Goal: Task Accomplishment & Management: Complete application form

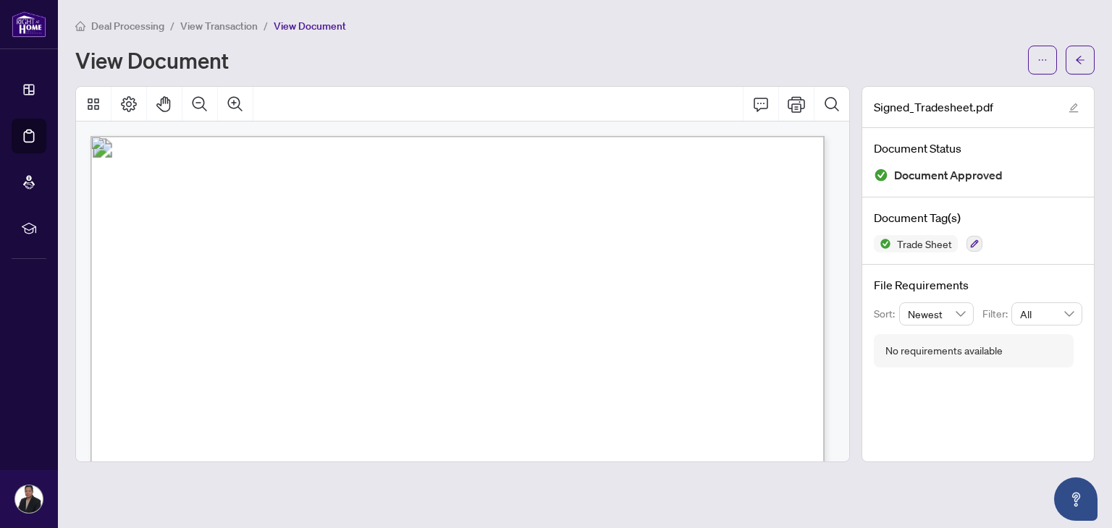
click at [124, 22] on span "Deal Processing" at bounding box center [127, 26] width 73 height 13
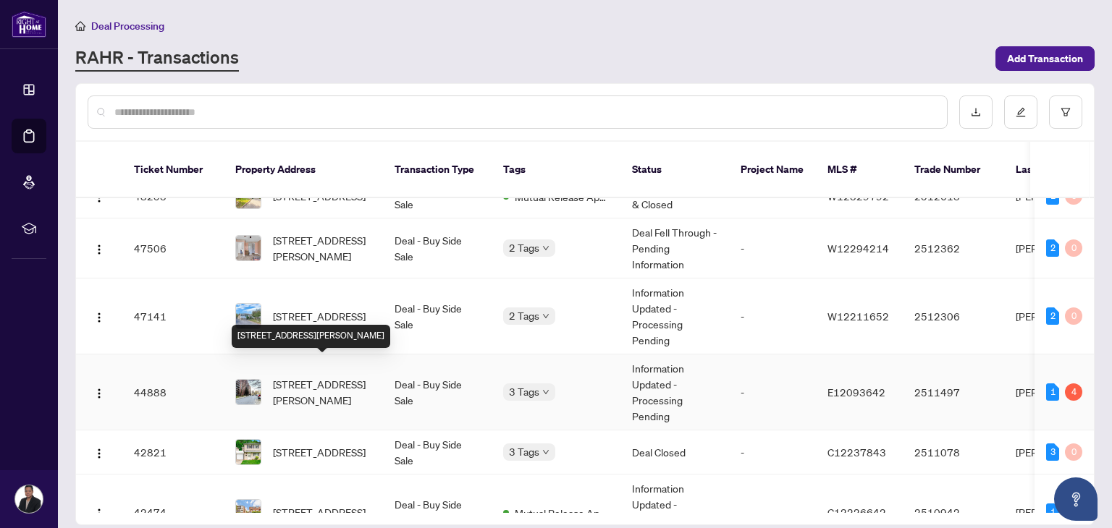
scroll to position [478, 0]
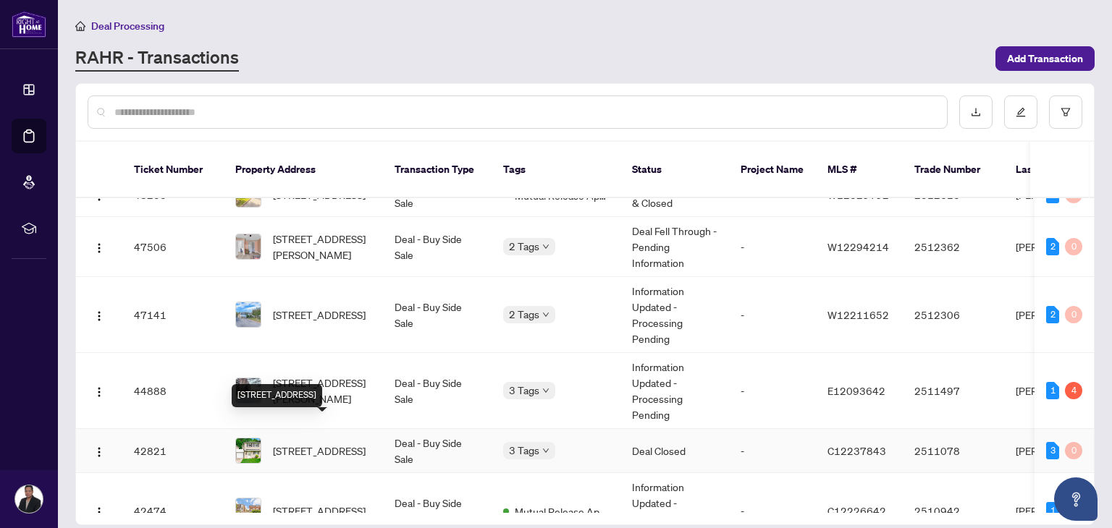
click at [304, 443] on span "[STREET_ADDRESS]" at bounding box center [319, 451] width 93 height 16
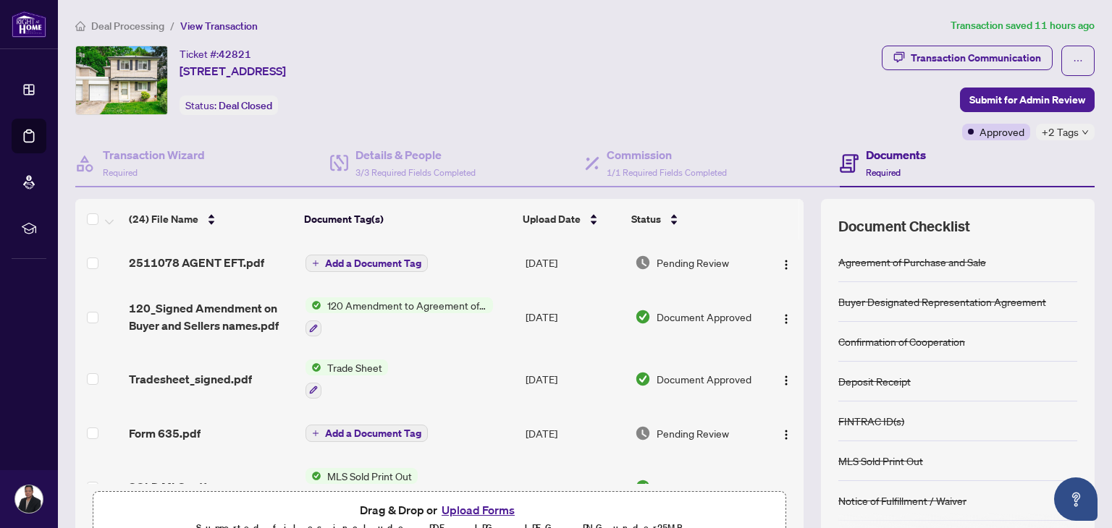
click at [127, 17] on li "Deal Processing" at bounding box center [119, 25] width 89 height 17
click at [130, 24] on span "Deal Processing" at bounding box center [127, 26] width 73 height 13
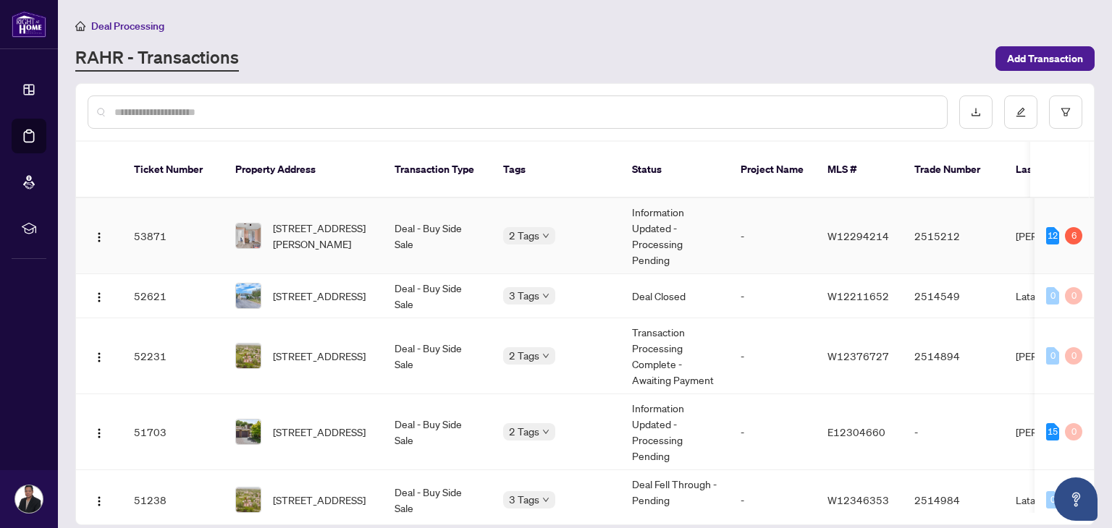
click at [394, 215] on td "Deal - Buy Side Sale" at bounding box center [437, 236] width 109 height 76
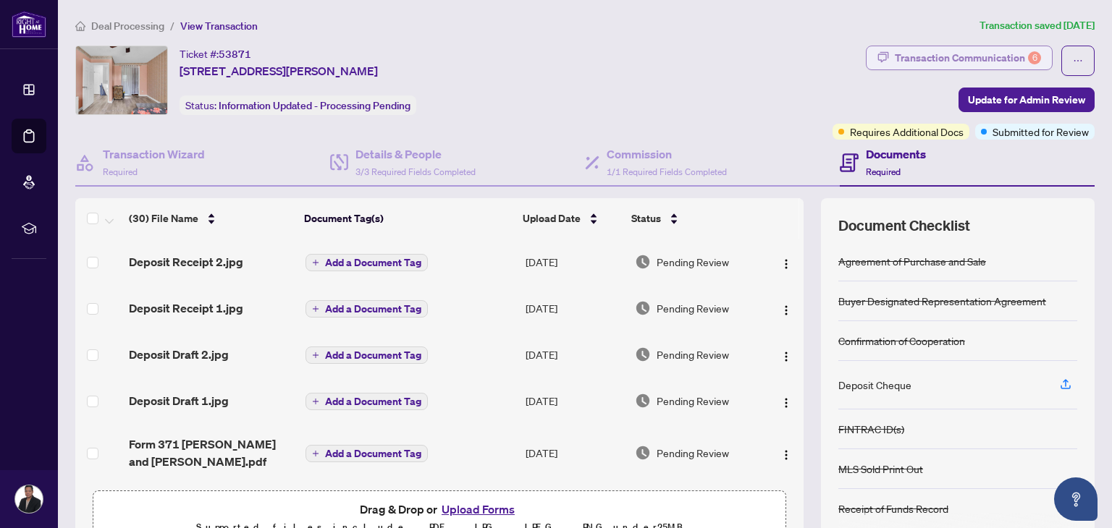
click at [962, 59] on div "Transaction Communication 6" at bounding box center [967, 57] width 146 height 23
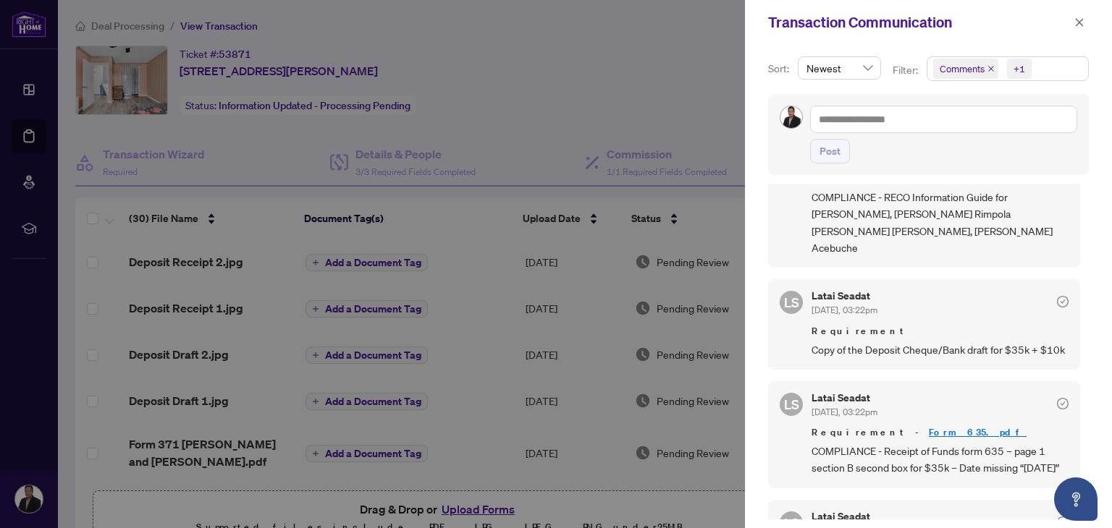
scroll to position [219, 0]
click at [550, 59] on div at bounding box center [556, 264] width 1112 height 528
click at [1081, 21] on icon "close" at bounding box center [1079, 22] width 10 height 10
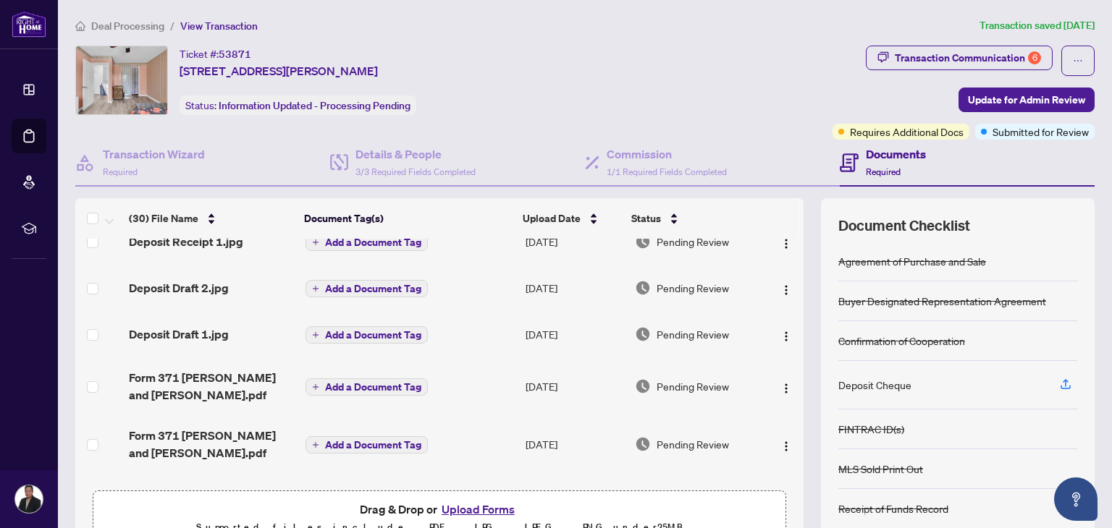
scroll to position [0, 0]
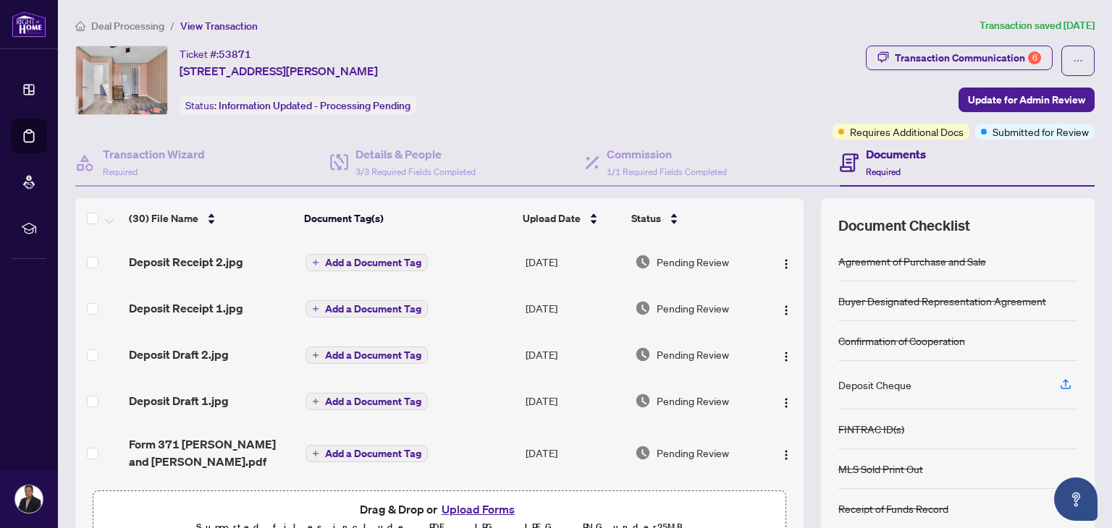
click at [464, 507] on button "Upload Forms" at bounding box center [478, 509] width 82 height 19
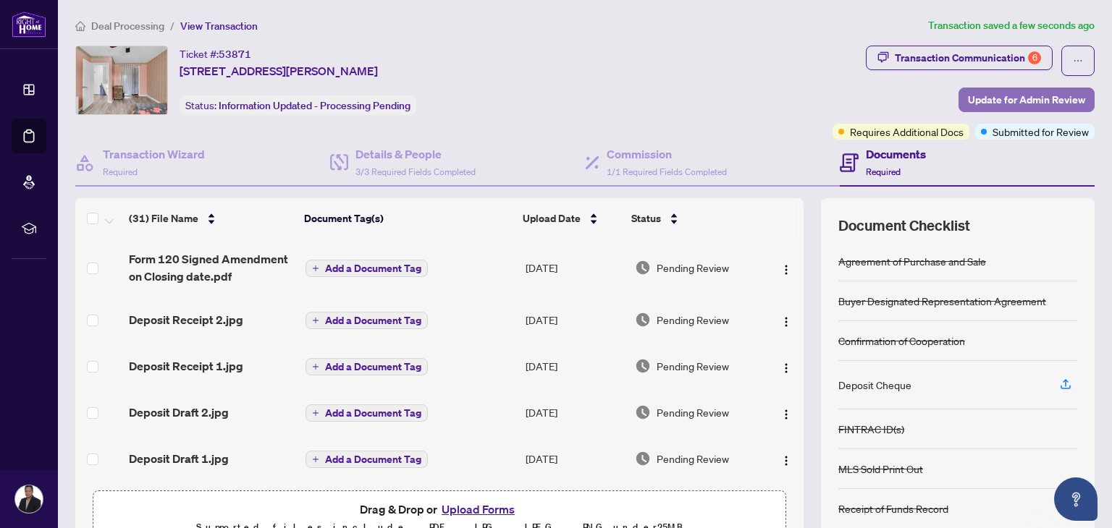
click at [996, 100] on span "Update for Admin Review" at bounding box center [1026, 99] width 117 height 23
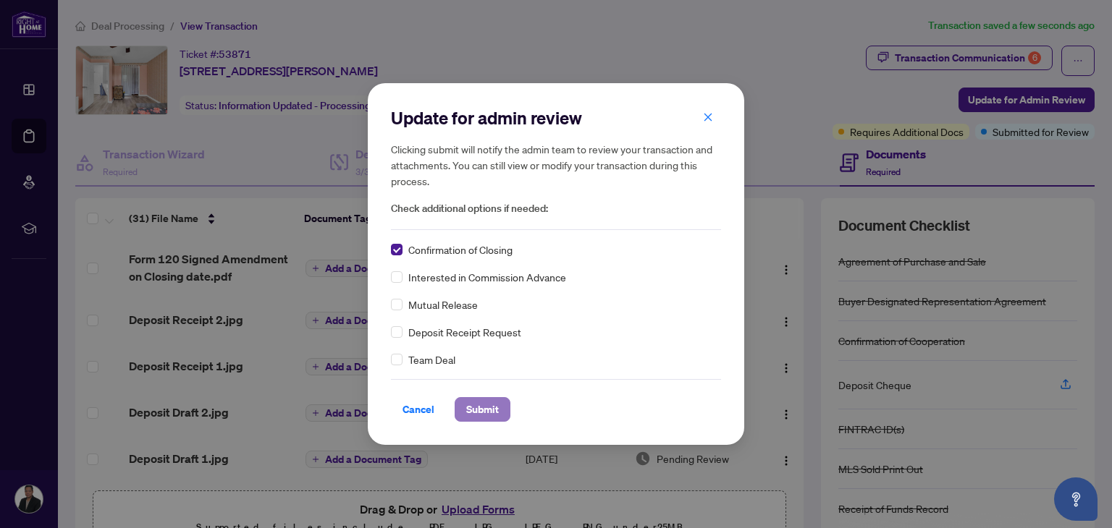
click at [480, 411] on span "Submit" at bounding box center [482, 409] width 33 height 23
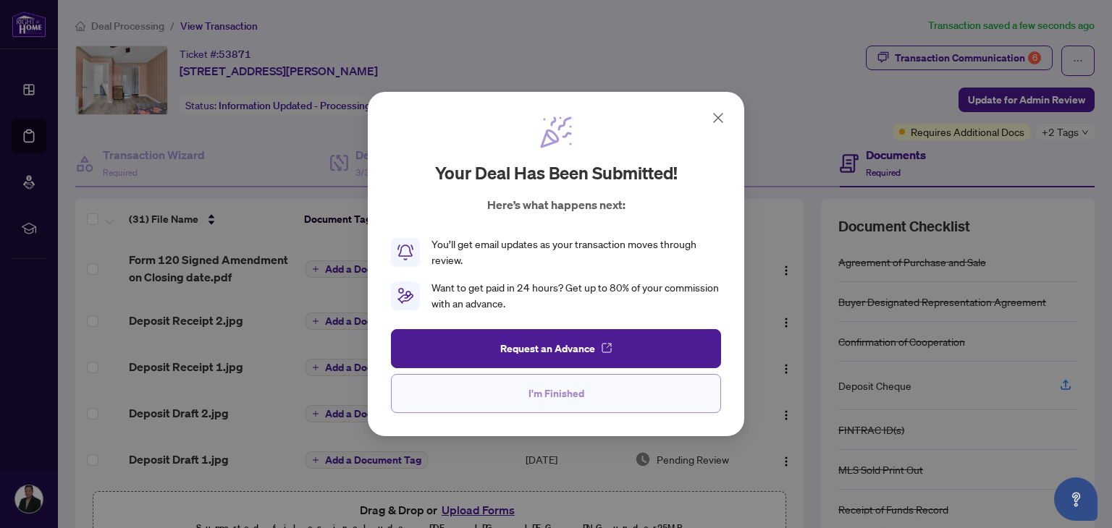
click at [557, 400] on span "I'm Finished" at bounding box center [556, 393] width 56 height 23
